Goal: Information Seeking & Learning: Learn about a topic

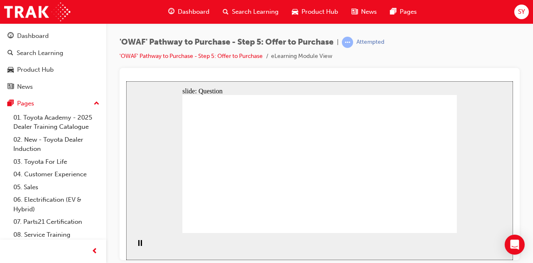
radio input "true"
radio input "false"
radio input "true"
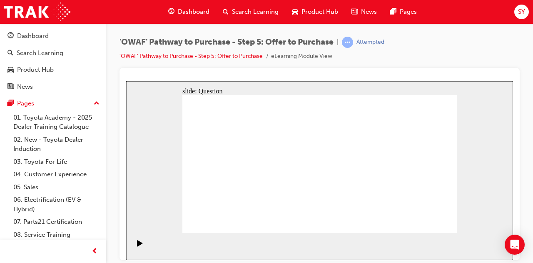
drag, startPoint x: 360, startPoint y: 137, endPoint x: 363, endPoint y: 142, distance: 6.2
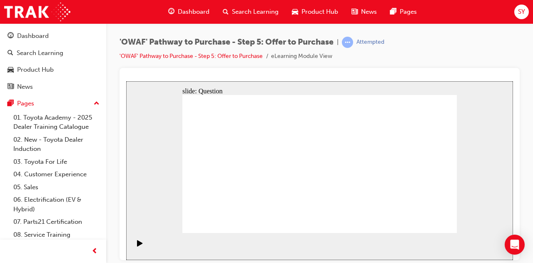
radio input "false"
radio input "true"
